Goal: Communication & Community: Answer question/provide support

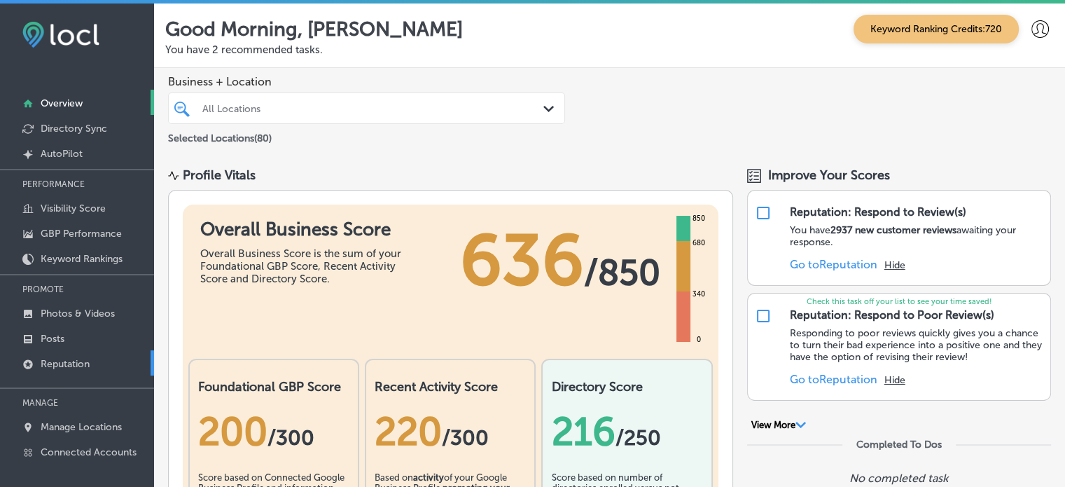
click at [100, 357] on link "Reputation" at bounding box center [77, 362] width 154 height 25
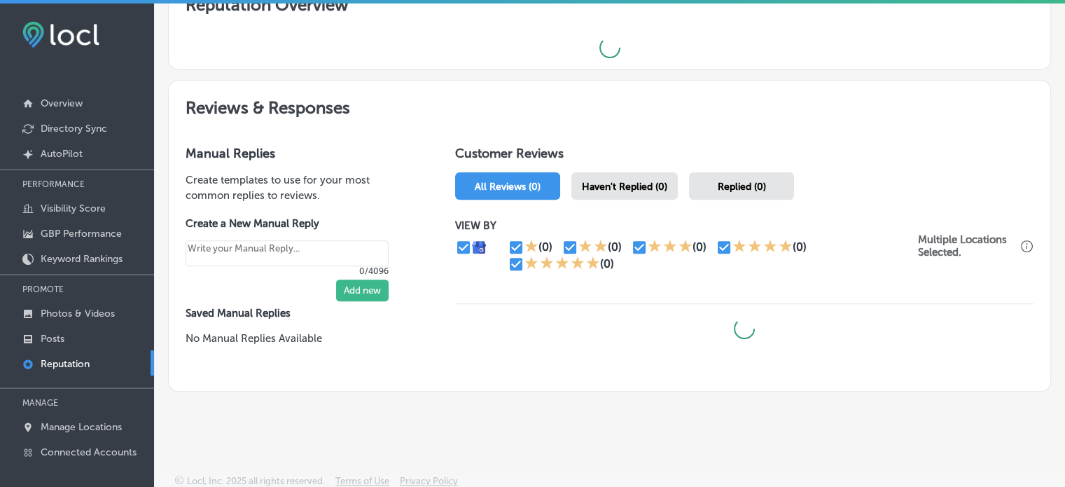
scroll to position [473, 0]
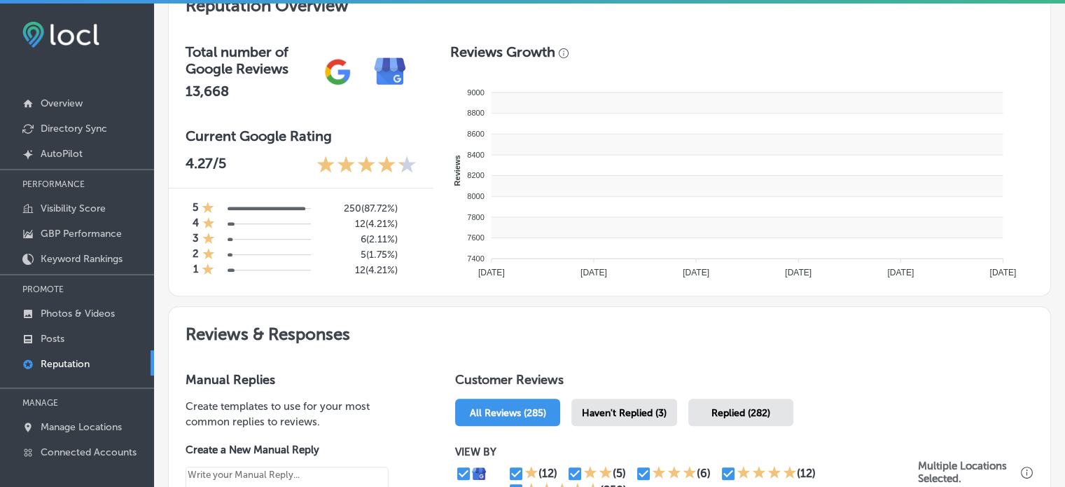
click at [618, 179] on rect at bounding box center [747, 185] width 512 height 21
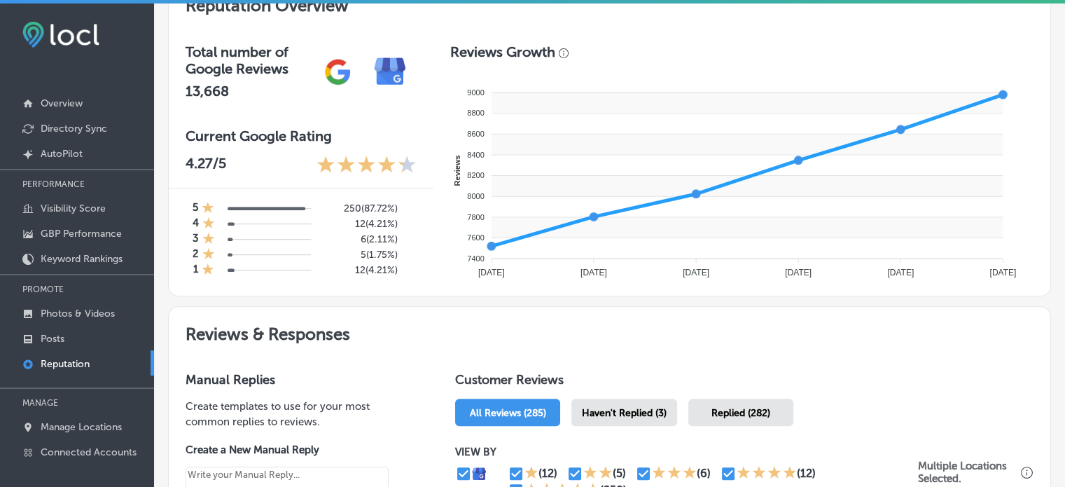
click at [616, 402] on div "Haven't Replied (3)" at bounding box center [625, 412] width 106 height 27
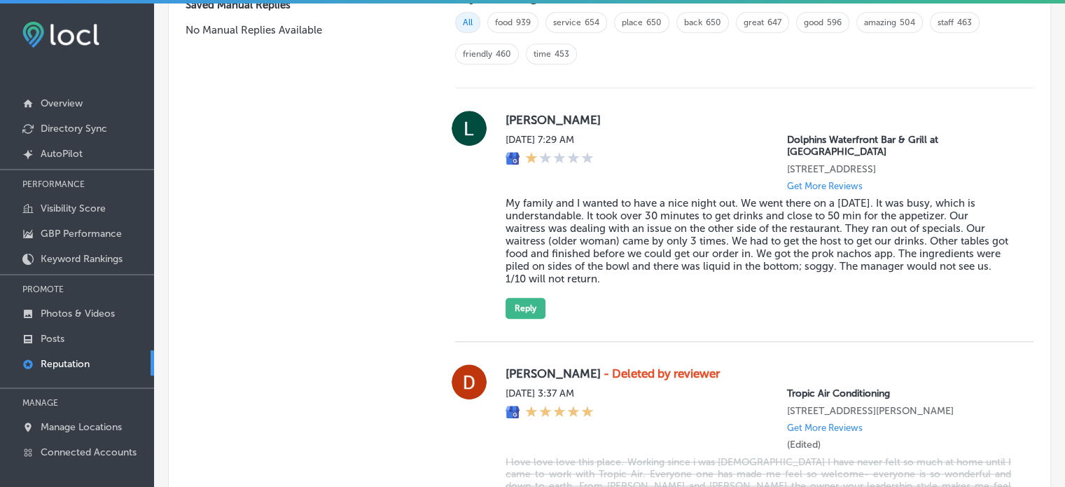
scroll to position [1006, 0]
click at [530, 198] on blockquote "My family and I wanted to have a nice night out. We went there on a [DATE]. It …" at bounding box center [759, 242] width 506 height 88
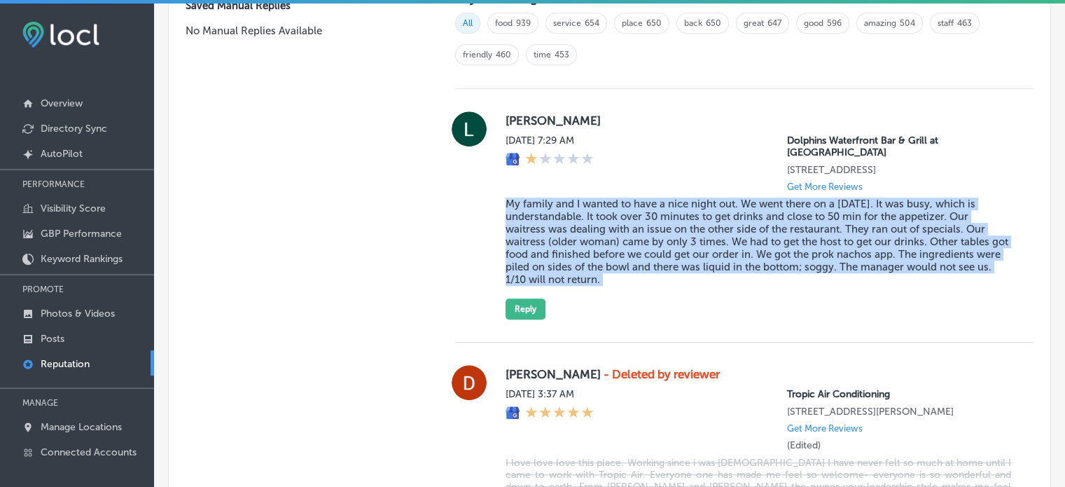
click at [530, 198] on blockquote "My family and I wanted to have a nice night out. We went there on a [DATE]. It …" at bounding box center [759, 242] width 506 height 88
copy blockquote "My family and I wanted to have a nice night out. We went there on a [DATE]. It …"
click at [532, 300] on button "Reply" at bounding box center [526, 308] width 40 height 21
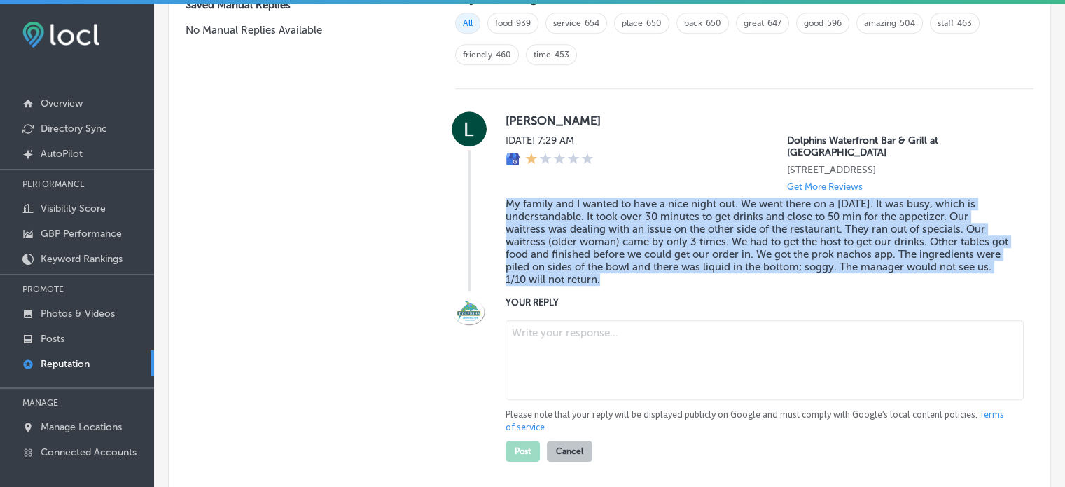
scroll to position [1006, 0]
click at [581, 338] on textarea at bounding box center [765, 361] width 518 height 80
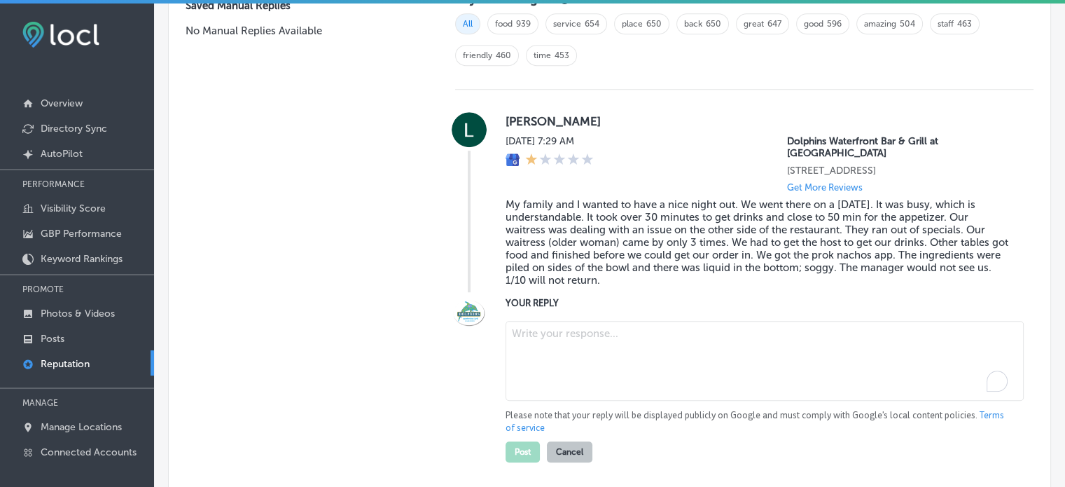
type textarea "x"
paste textarea "We’re truly sorry to hear about your experience, [PERSON_NAME]. We strive to pr…"
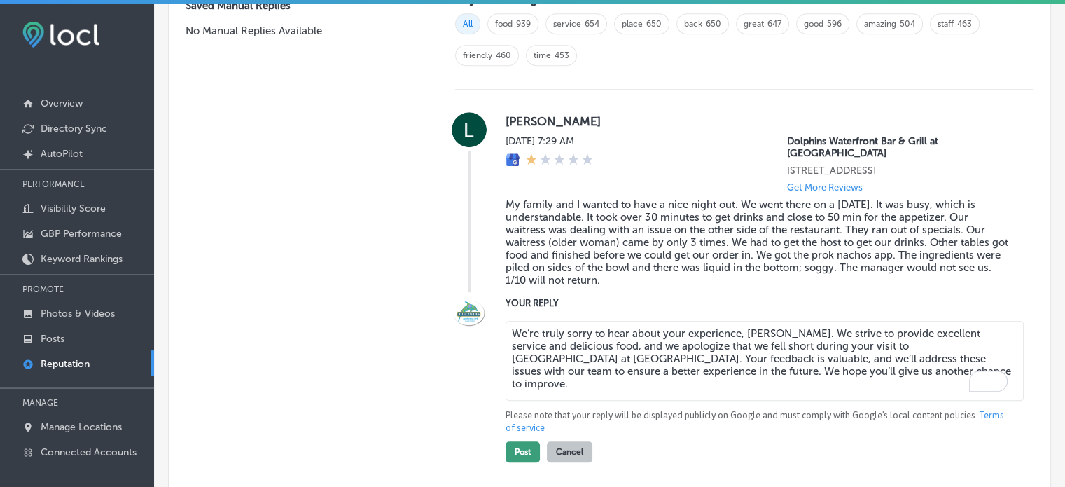
type textarea "We’re truly sorry to hear about your experience, [PERSON_NAME]. We strive to pr…"
click at [521, 443] on button "Post" at bounding box center [523, 451] width 34 height 21
type textarea "x"
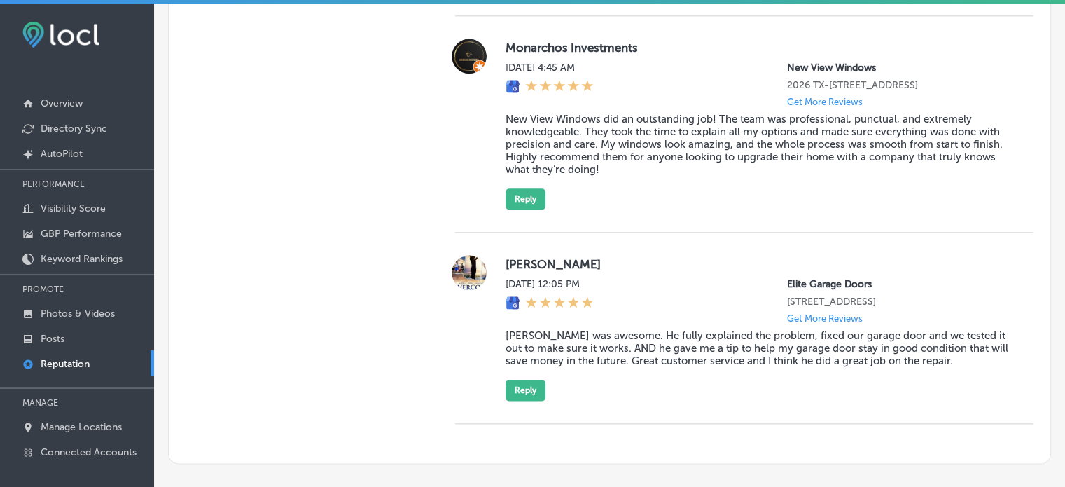
scroll to position [1731, 0]
